Goal: Task Accomplishment & Management: Complete application form

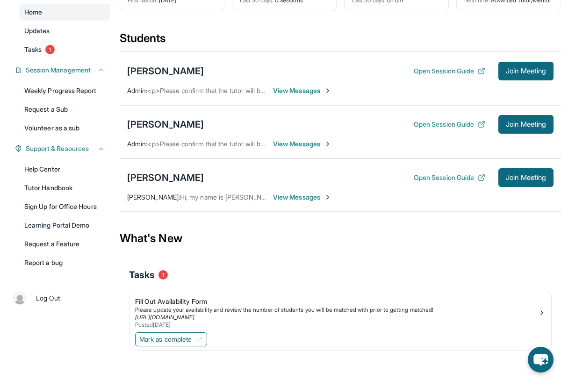
scroll to position [100, 0]
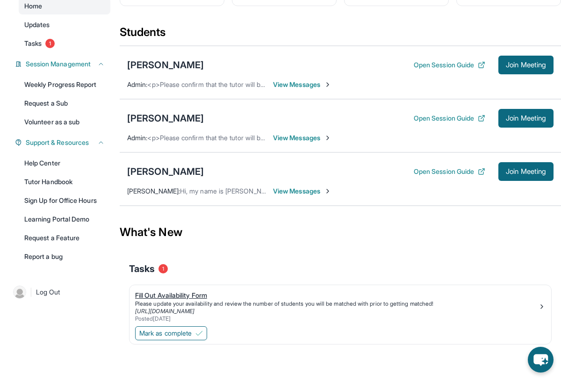
click at [195, 297] on div "Fill Out Availability Form" at bounding box center [336, 295] width 403 height 9
click at [166, 331] on span "Mark as complete" at bounding box center [165, 333] width 52 height 9
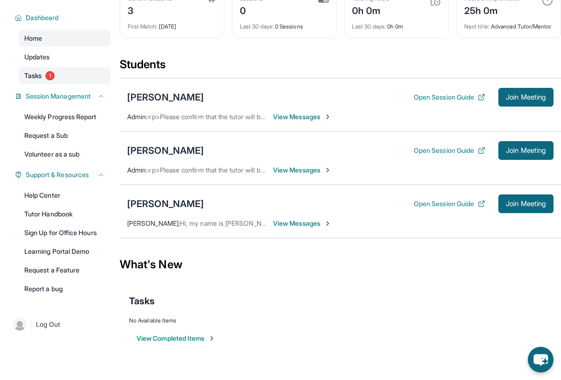
click at [39, 77] on span "Tasks" at bounding box center [32, 75] width 17 height 9
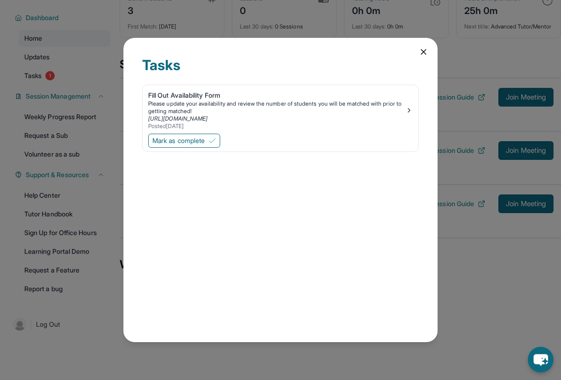
click at [422, 51] on icon at bounding box center [423, 52] width 5 height 5
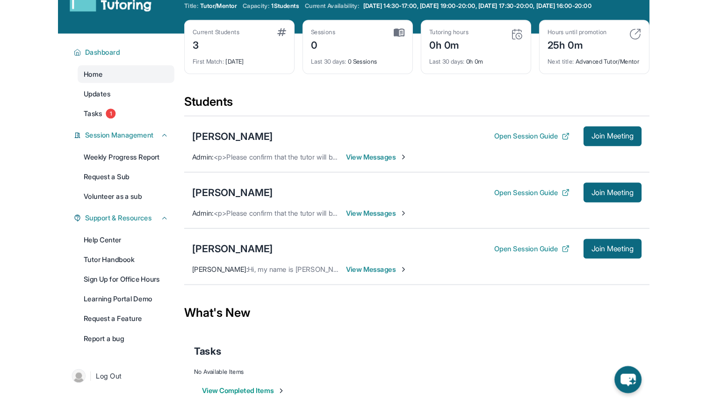
scroll to position [0, 0]
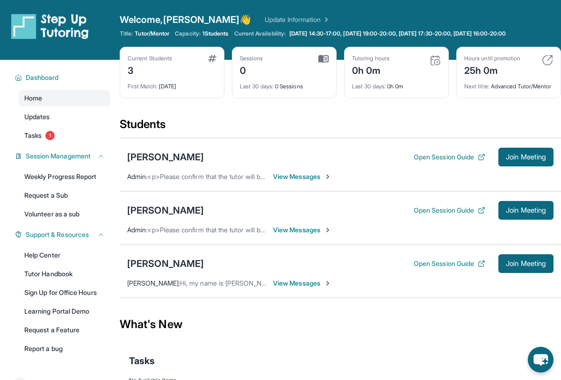
click at [310, 180] on span "View Messages" at bounding box center [302, 176] width 58 height 9
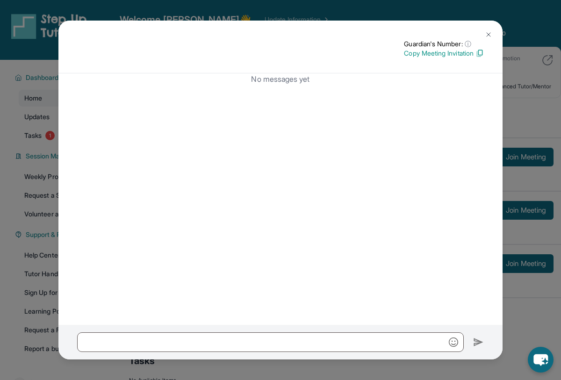
click at [491, 34] on img at bounding box center [488, 34] width 7 height 7
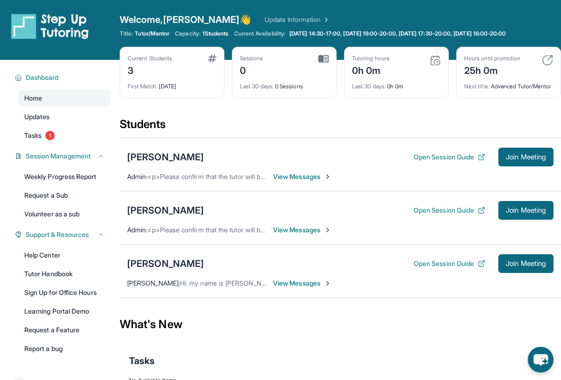
click at [302, 235] on span "View Messages" at bounding box center [302, 229] width 58 height 9
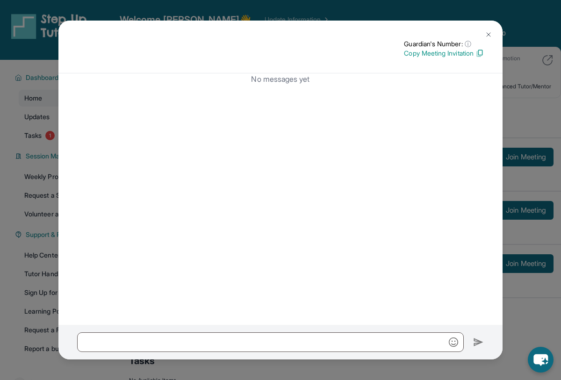
click at [494, 36] on button at bounding box center [488, 34] width 19 height 19
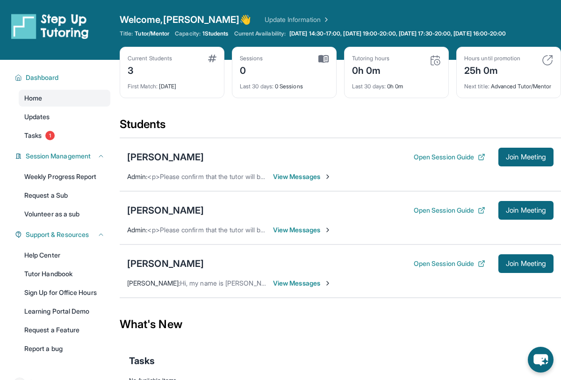
click at [307, 288] on span "View Messages" at bounding box center [302, 283] width 58 height 9
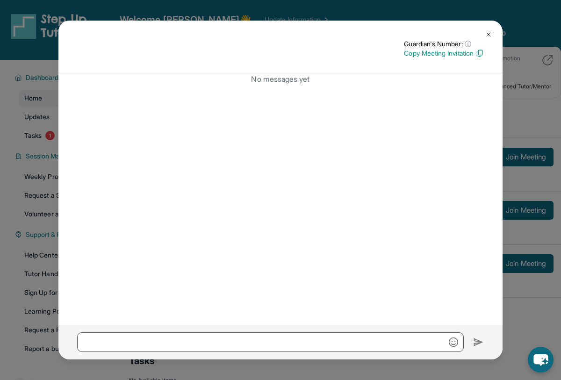
click at [490, 32] on img at bounding box center [488, 34] width 7 height 7
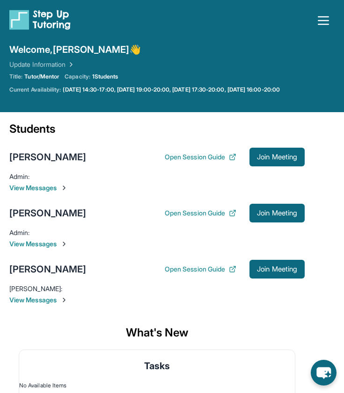
click at [324, 21] on icon "button" at bounding box center [322, 20] width 15 height 15
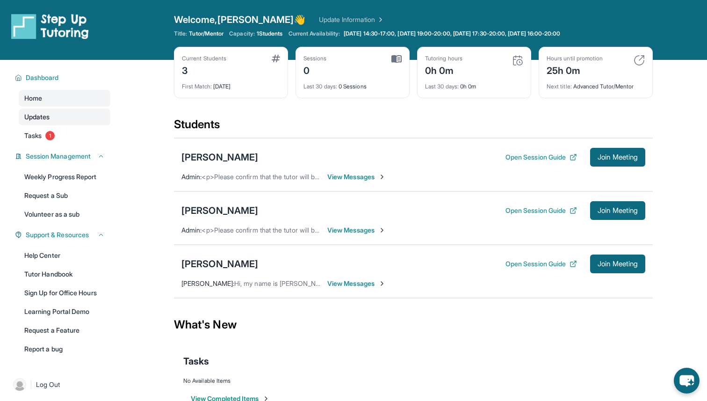
click at [53, 125] on link "Updates" at bounding box center [65, 116] width 92 height 17
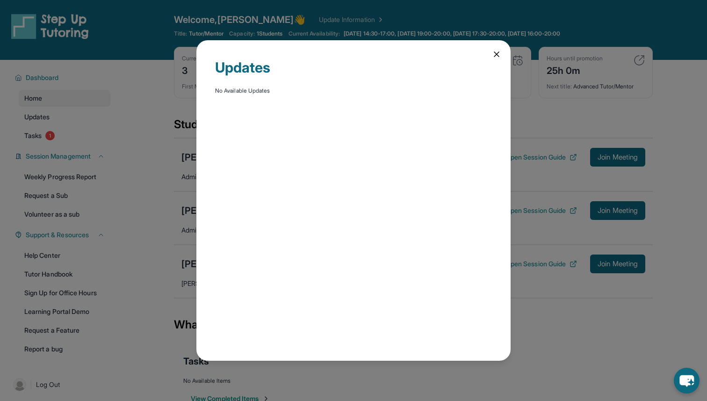
click at [492, 54] on icon at bounding box center [496, 54] width 9 height 9
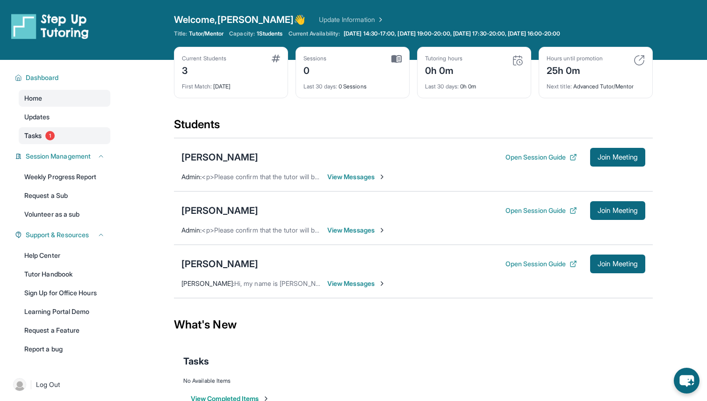
click at [58, 136] on link "Tasks 1" at bounding box center [65, 135] width 92 height 17
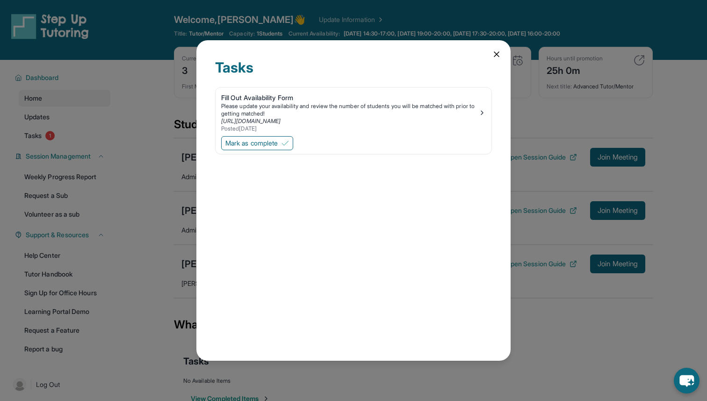
click at [498, 55] on icon at bounding box center [496, 54] width 9 height 9
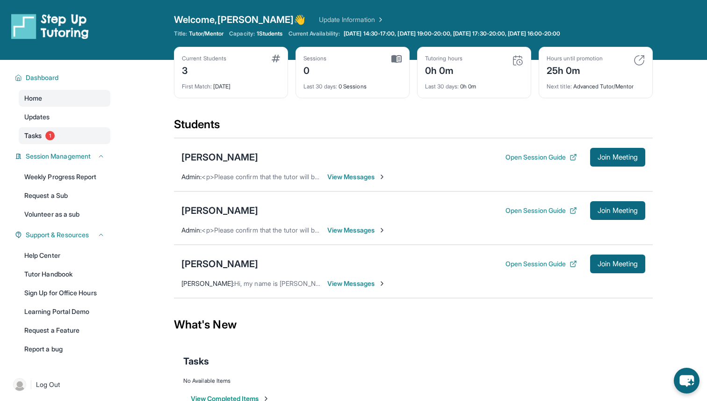
click at [91, 137] on link "Tasks 1" at bounding box center [65, 135] width 92 height 17
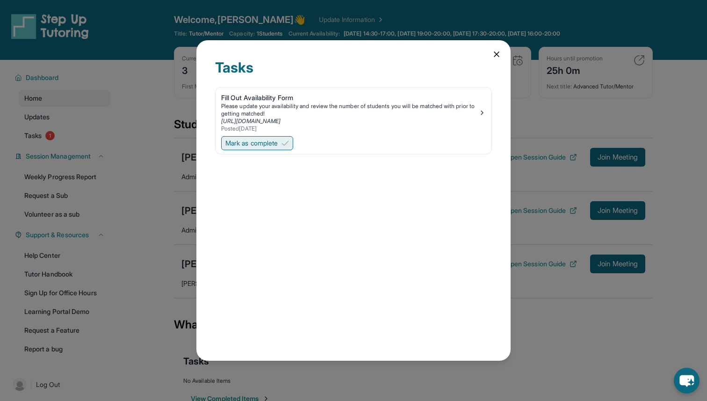
click at [266, 146] on span "Mark as complete" at bounding box center [251, 142] width 52 height 9
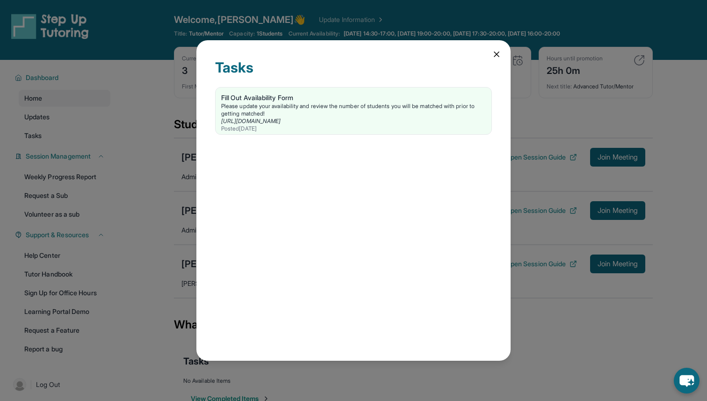
click at [495, 48] on div "Tasks Fill Out Availability Form Please update your availability and review the…" at bounding box center [353, 200] width 314 height 321
click at [494, 54] on icon at bounding box center [496, 54] width 9 height 9
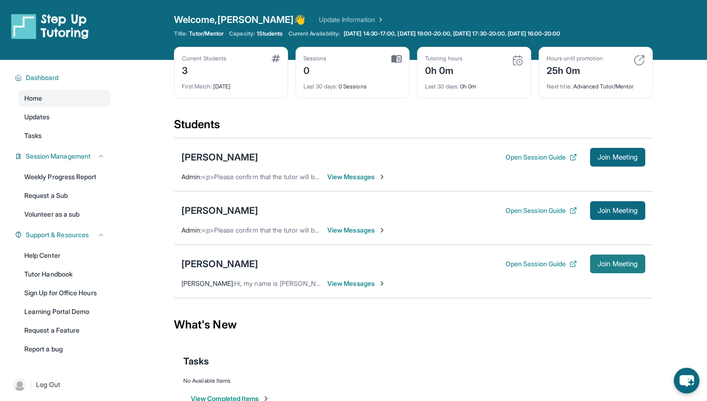
click at [560, 269] on button "Join Meeting" at bounding box center [617, 263] width 55 height 19
click at [609, 263] on span "Join Meeting" at bounding box center [617, 264] width 40 height 6
click at [593, 261] on button "Join Meeting" at bounding box center [617, 263] width 55 height 19
